Goal: Check status: Check status

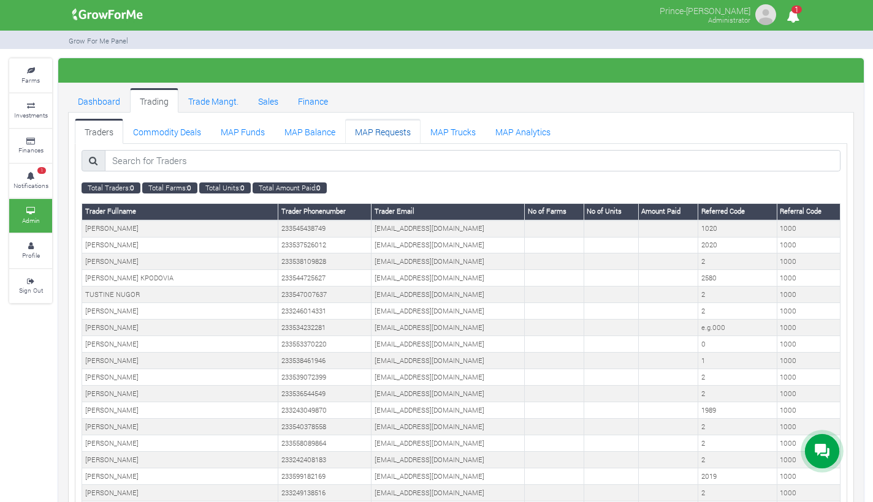
click at [376, 134] on link "MAP Requests" at bounding box center [382, 131] width 75 height 25
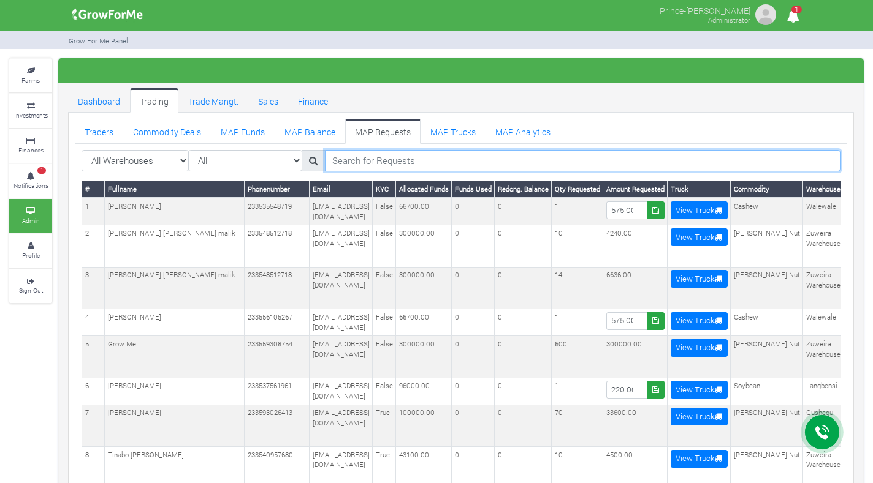
click at [555, 154] on input "search" at bounding box center [582, 161] width 515 height 22
click at [548, 162] on input "search" at bounding box center [582, 161] width 515 height 22
paste input "597433248"
type input "597433248"
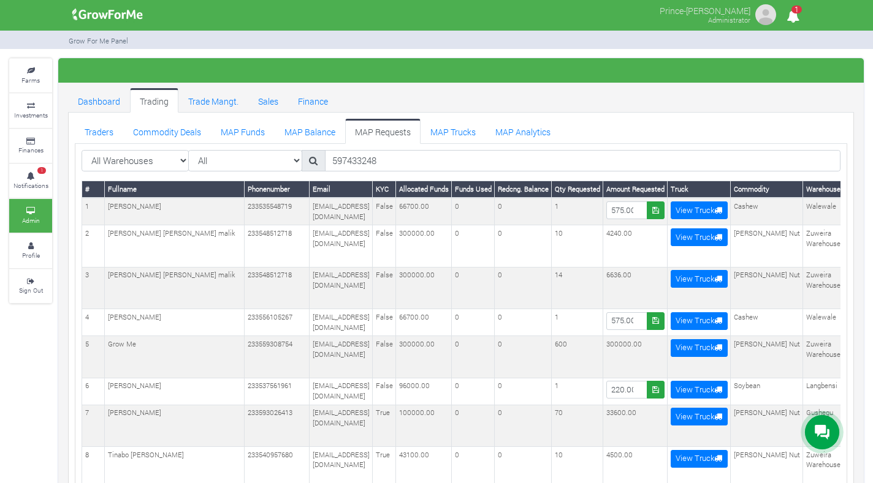
click at [309, 162] on icon at bounding box center [313, 160] width 9 height 9
click at [320, 132] on link "MAP Balance" at bounding box center [309, 131] width 70 height 25
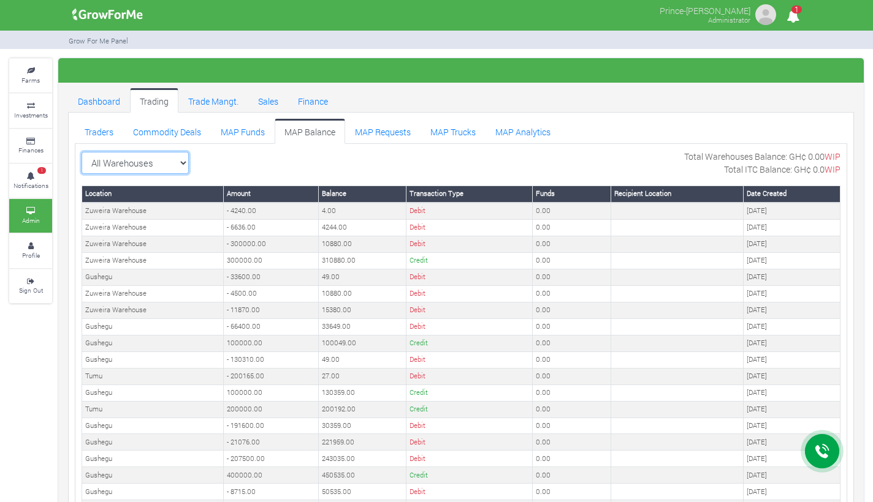
select select "?warehouse=17"
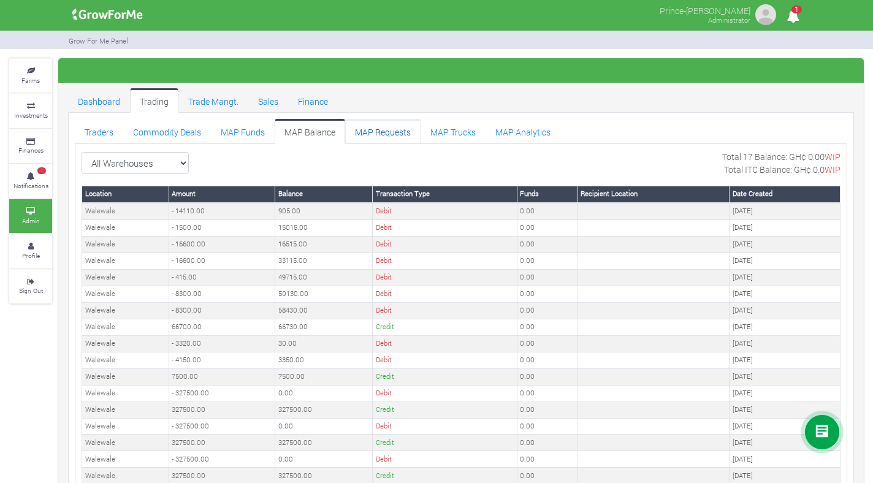
click at [400, 134] on link "MAP Requests" at bounding box center [382, 131] width 75 height 25
